Goal: Task Accomplishment & Management: Complete application form

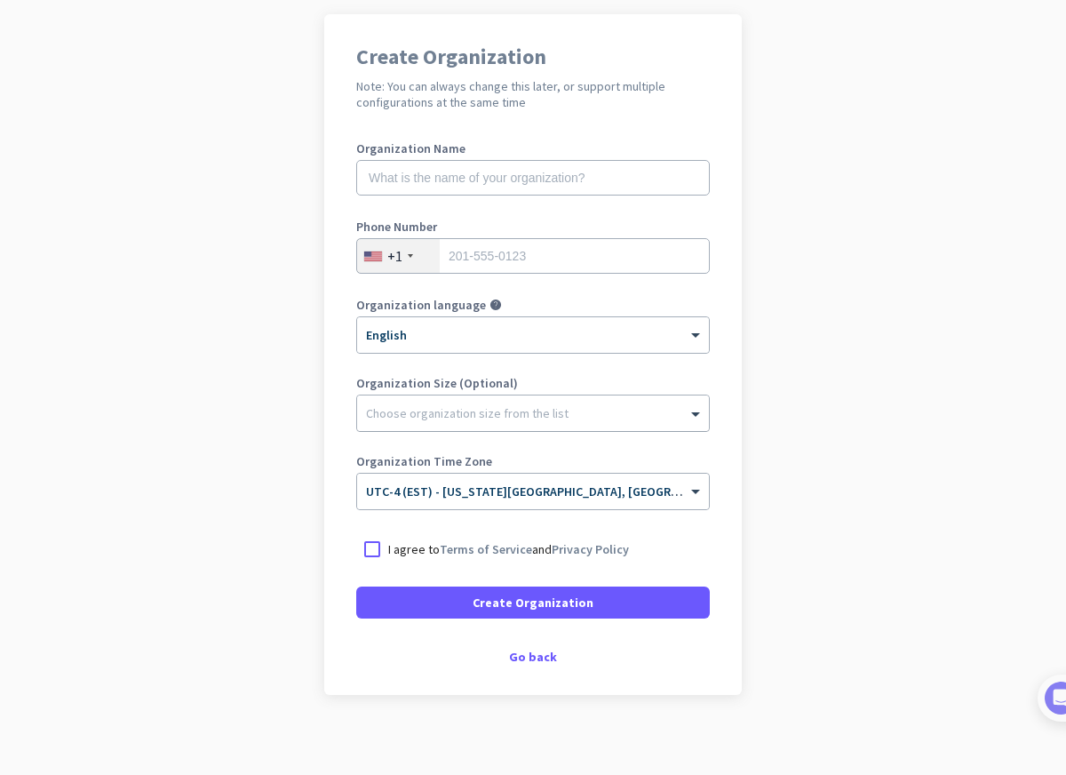
scroll to position [139, 0]
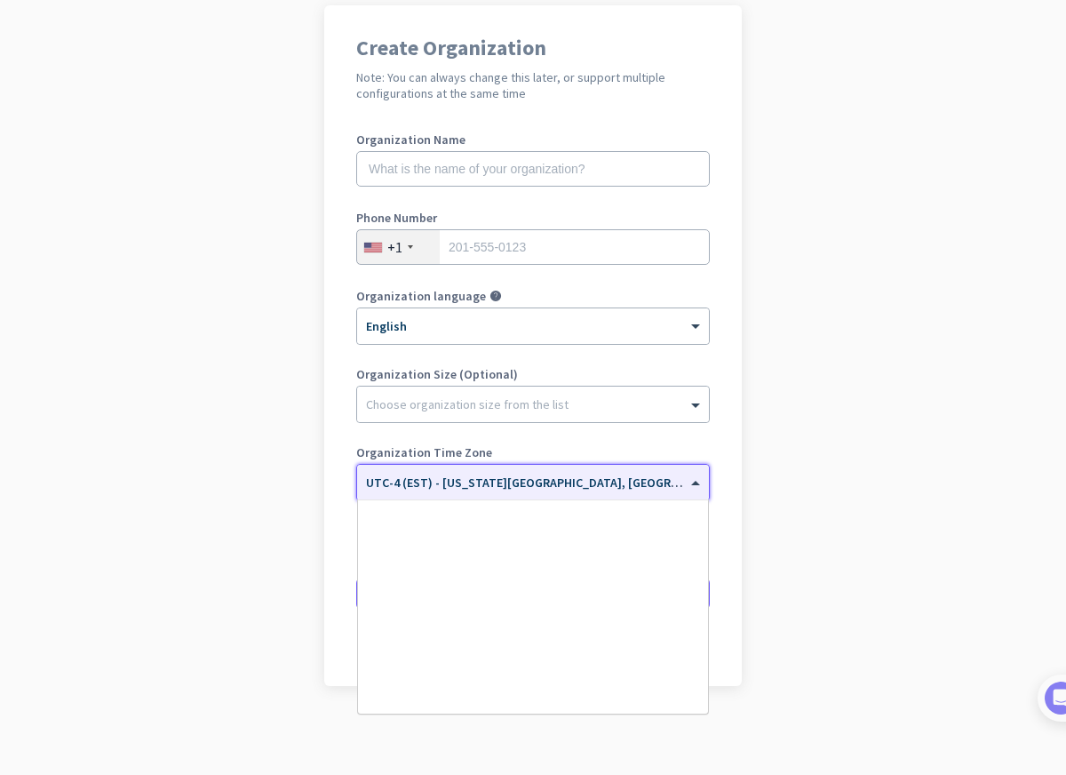
click at [572, 483] on input "text" at bounding box center [515, 476] width 298 height 13
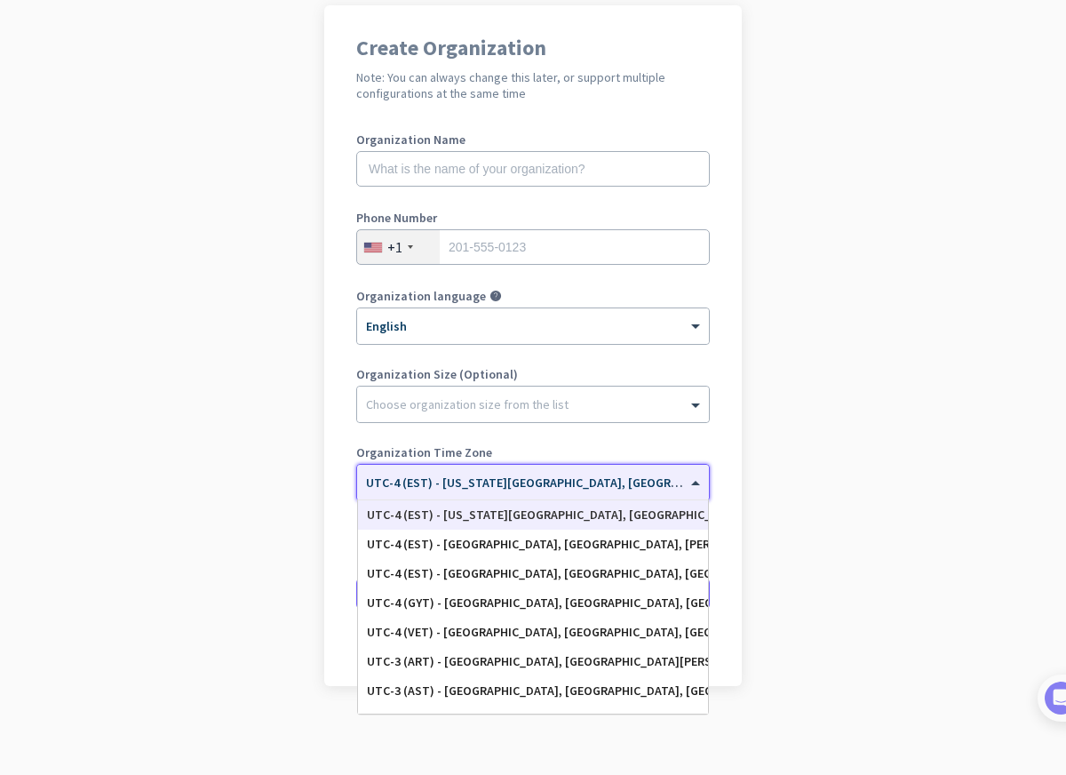
click at [572, 483] on input "text" at bounding box center [515, 476] width 298 height 13
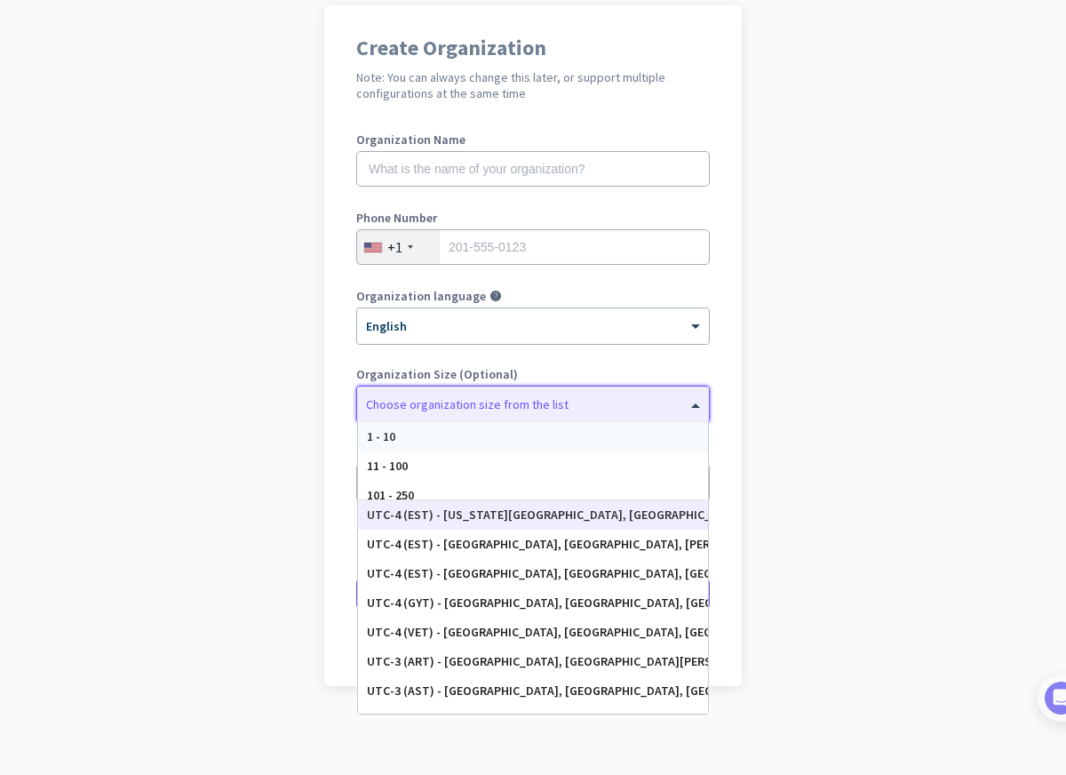
click at [567, 402] on div at bounding box center [533, 400] width 352 height 18
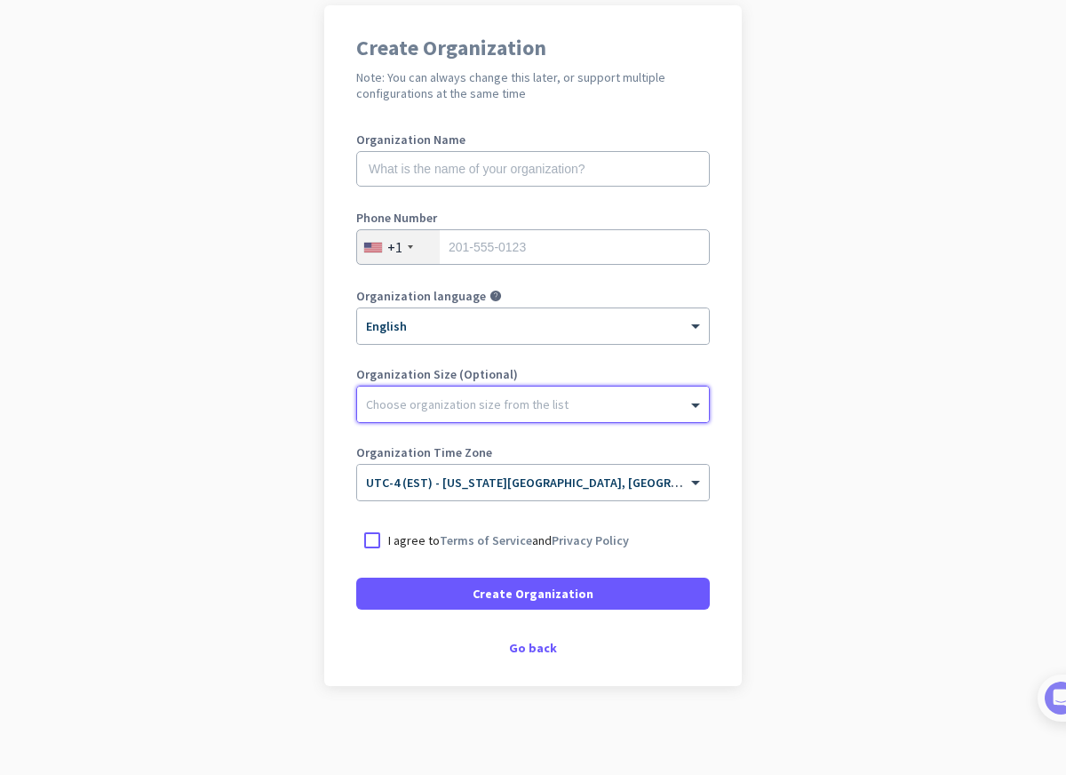
click at [567, 402] on div at bounding box center [533, 400] width 352 height 18
click at [534, 648] on div "Go back" at bounding box center [533, 647] width 354 height 12
